Goal: Task Accomplishment & Management: Manage account settings

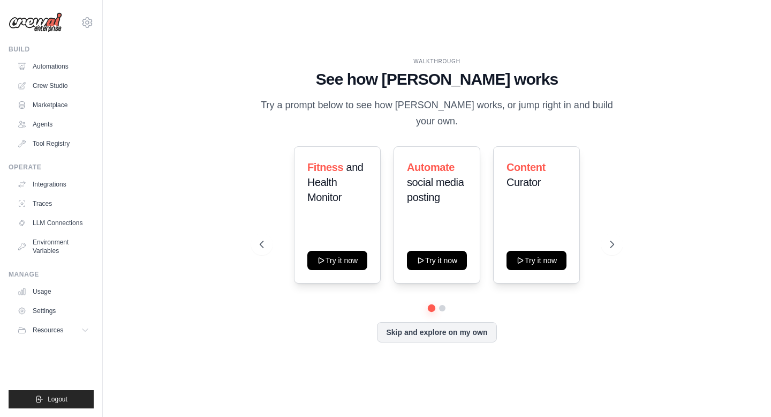
click at [41, 16] on img at bounding box center [36, 22] width 54 height 20
click at [47, 67] on link "Automations" at bounding box center [54, 66] width 81 height 17
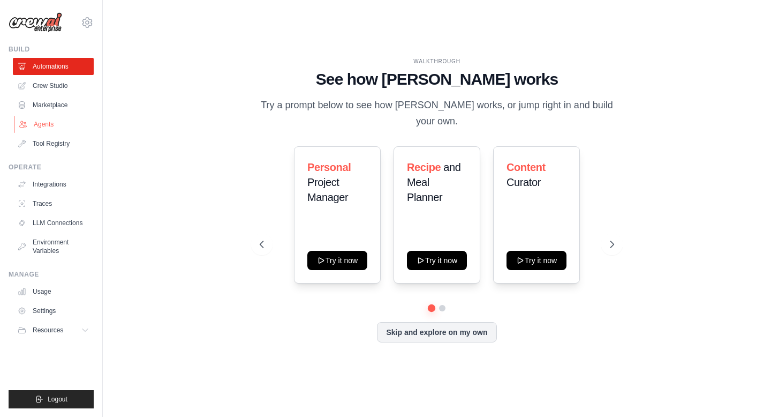
click at [46, 126] on link "Agents" at bounding box center [54, 124] width 81 height 17
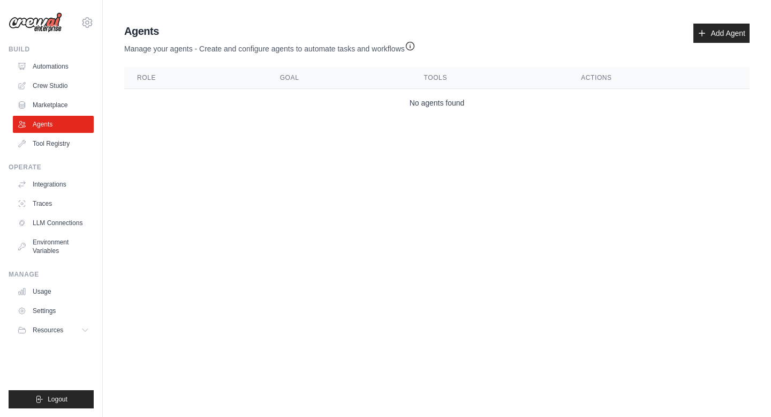
click at [36, 280] on div "Manage Usage Settings Resources Documentation GitHub Blog" at bounding box center [51, 304] width 85 height 69
click at [38, 294] on link "Usage" at bounding box center [54, 291] width 81 height 17
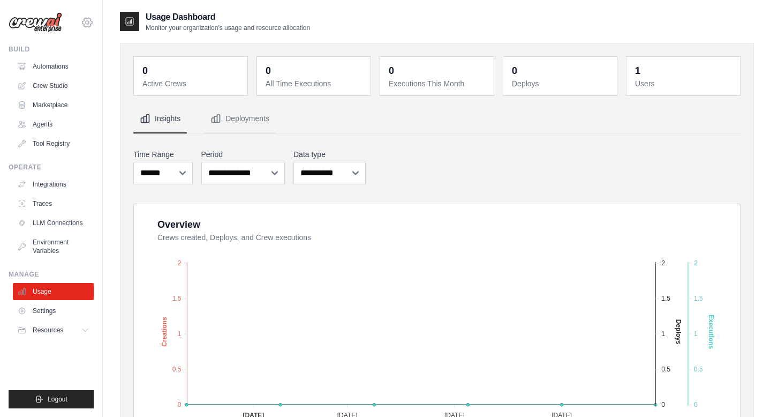
click at [89, 24] on icon at bounding box center [87, 22] width 13 height 13
click at [91, 74] on link "Settings" at bounding box center [87, 72] width 94 height 19
